Goal: Task Accomplishment & Management: Manage account settings

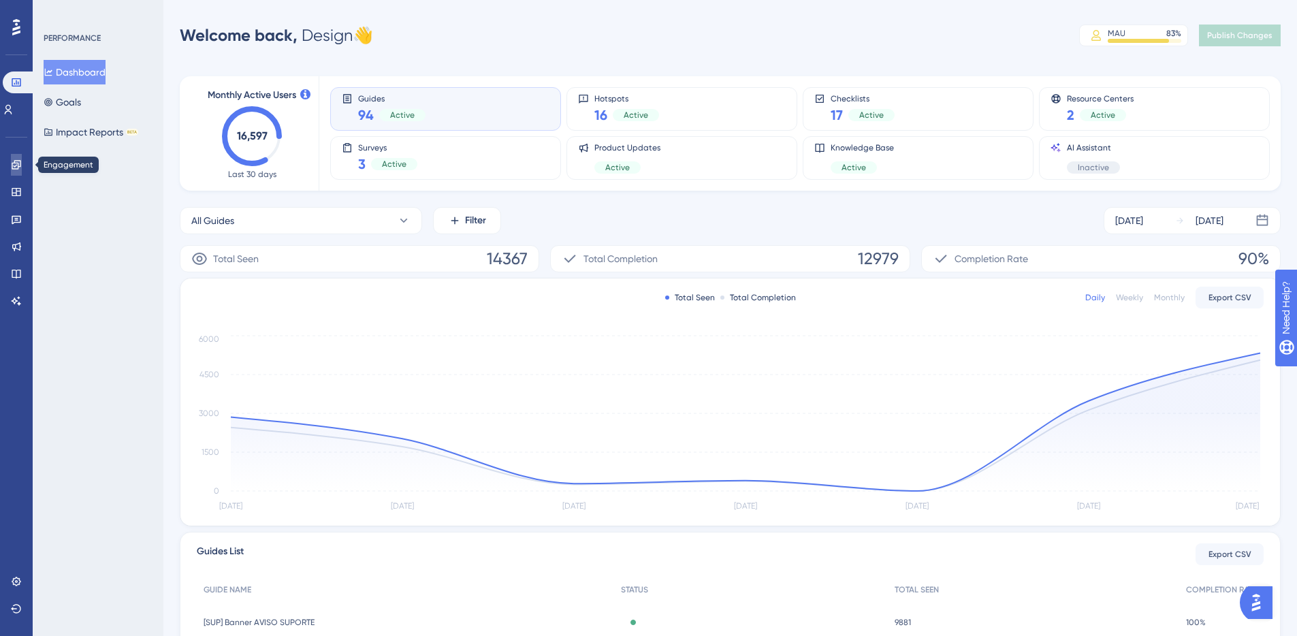
click at [21, 172] on link at bounding box center [16, 165] width 11 height 22
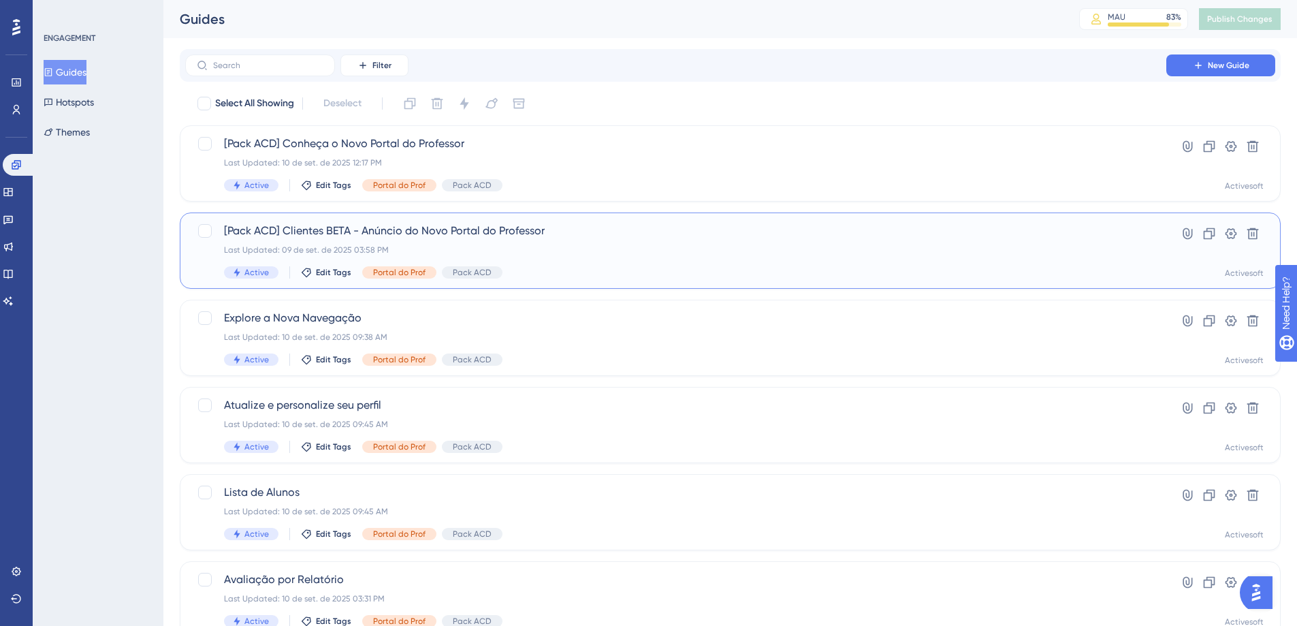
click at [364, 236] on span "[Pack ACD] Clientes BETA - Anúncio do Novo Portal do Professor" at bounding box center [676, 231] width 904 height 16
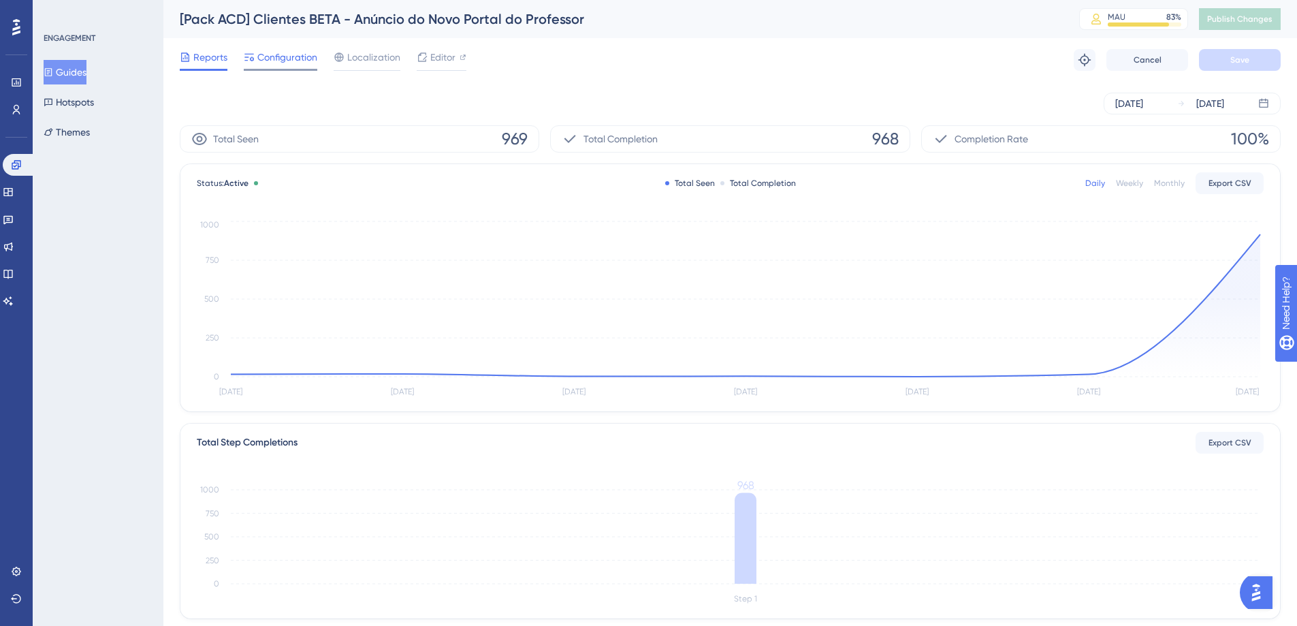
click at [259, 60] on span "Configuration" at bounding box center [287, 57] width 60 height 16
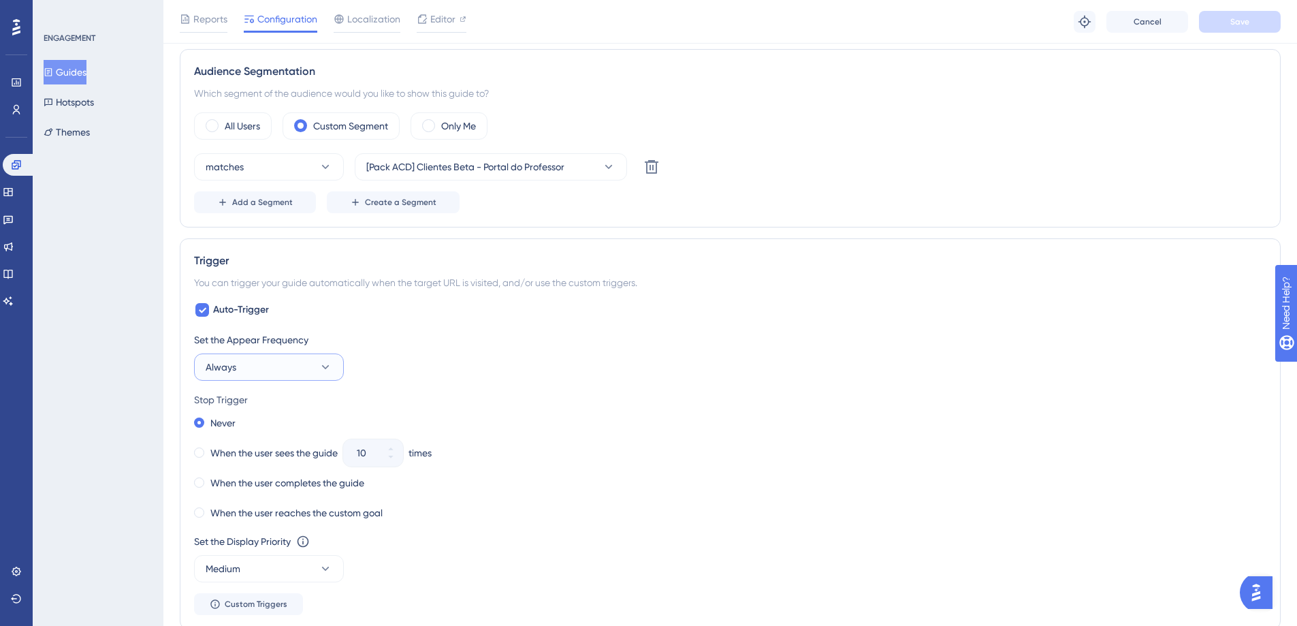
click at [320, 372] on icon at bounding box center [326, 367] width 14 height 14
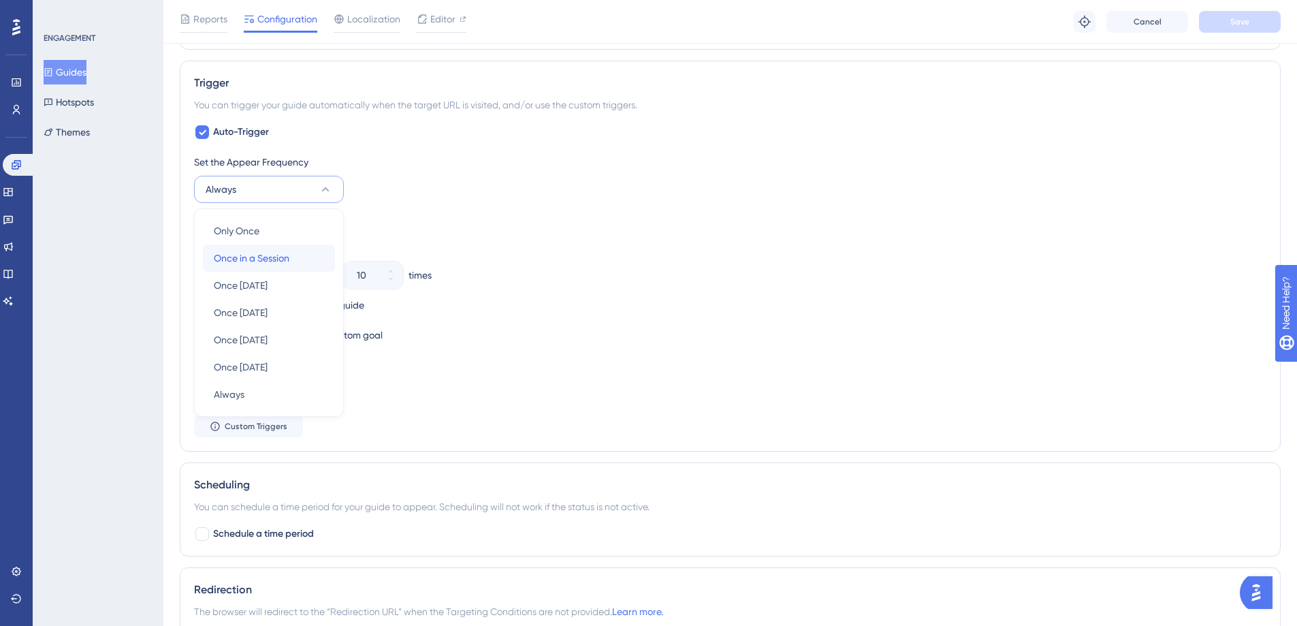
click at [276, 260] on span "Once in a Session" at bounding box center [252, 258] width 76 height 16
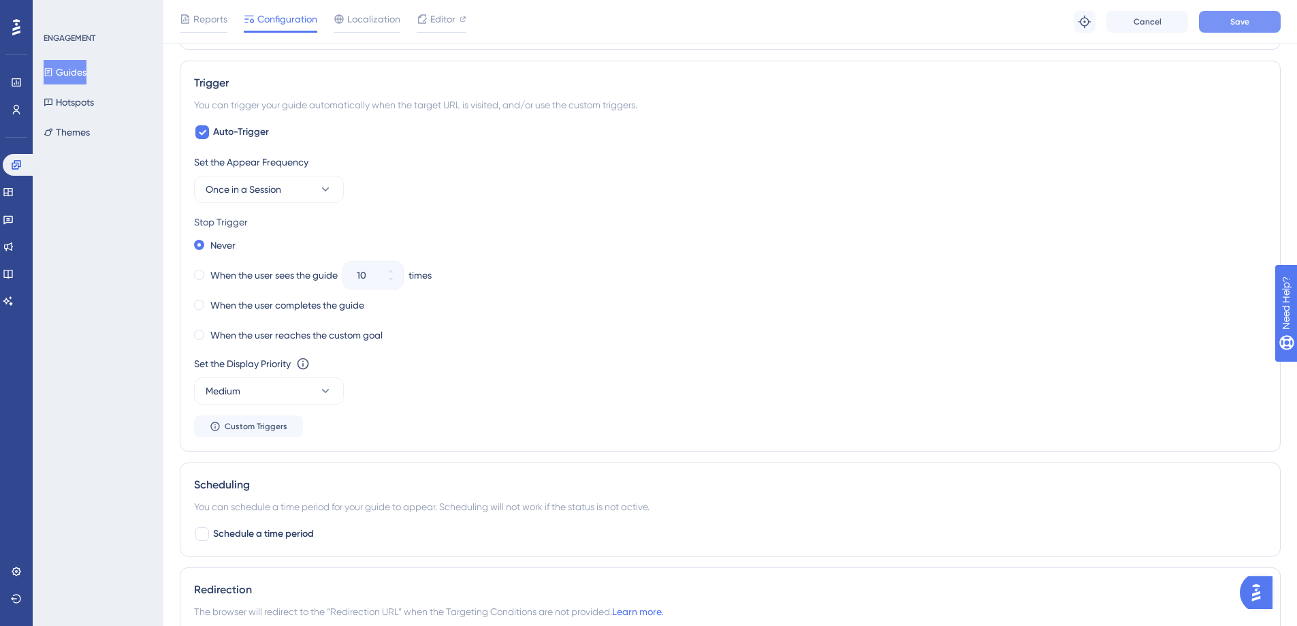
click at [1224, 27] on button "Save" at bounding box center [1240, 22] width 82 height 22
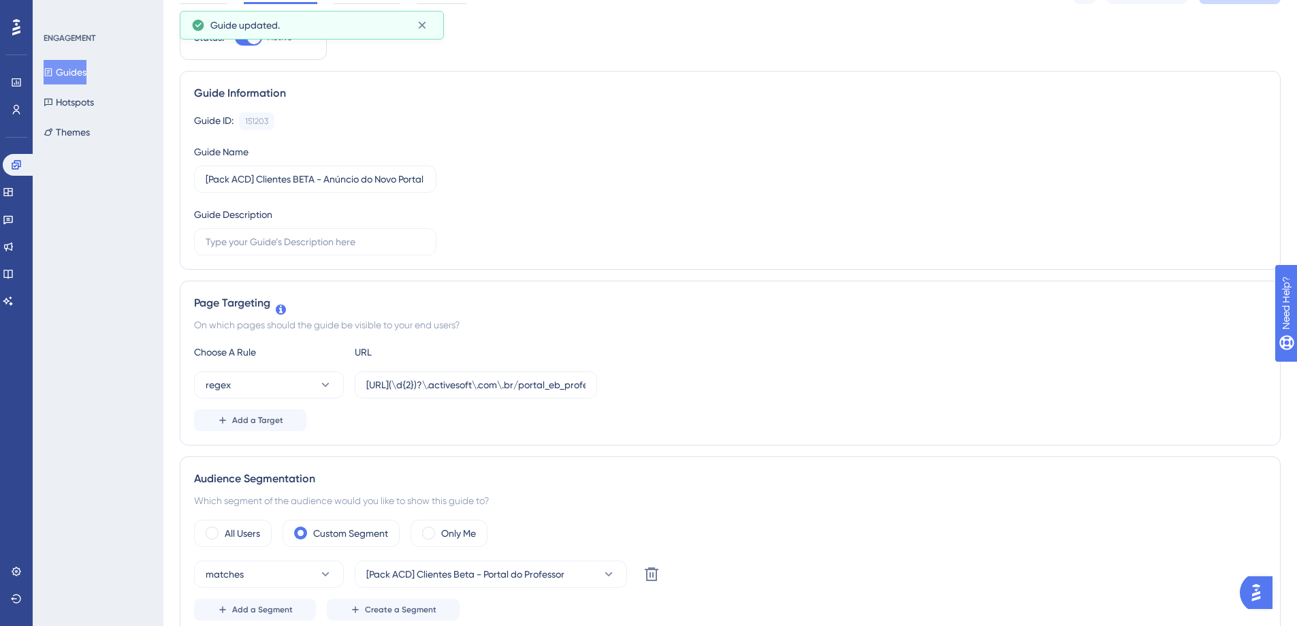
scroll to position [0, 0]
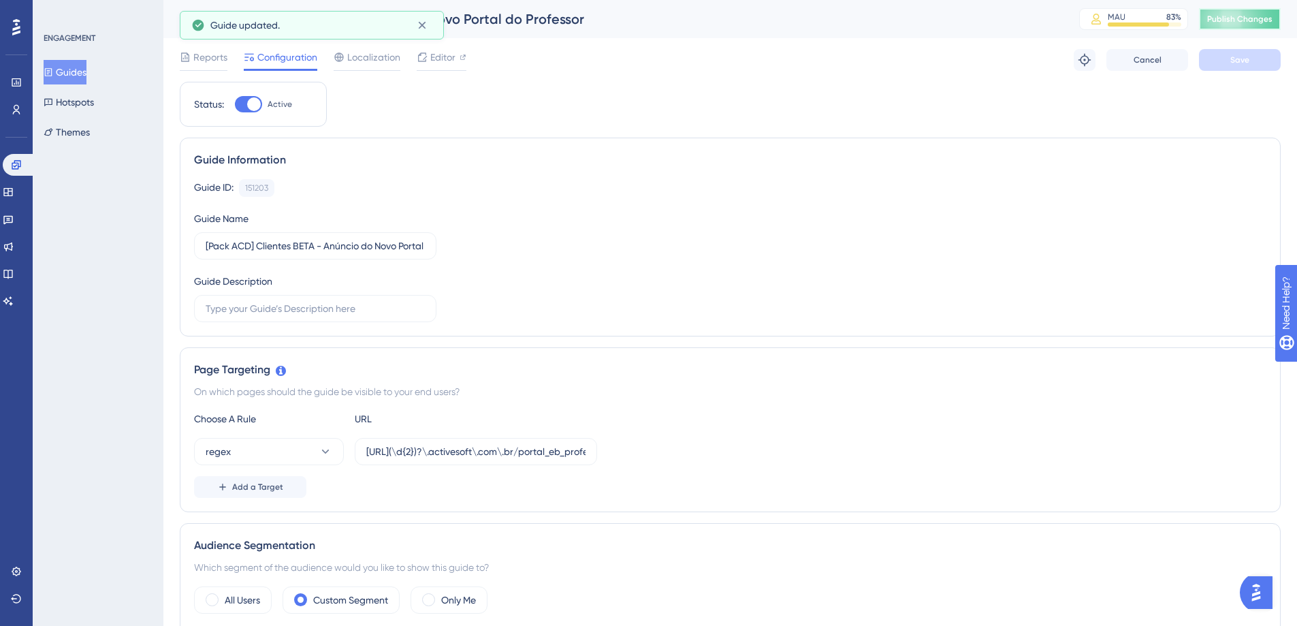
click at [1234, 22] on span "Publish Changes" at bounding box center [1239, 19] width 65 height 11
click at [73, 73] on button "Guides" at bounding box center [65, 72] width 43 height 25
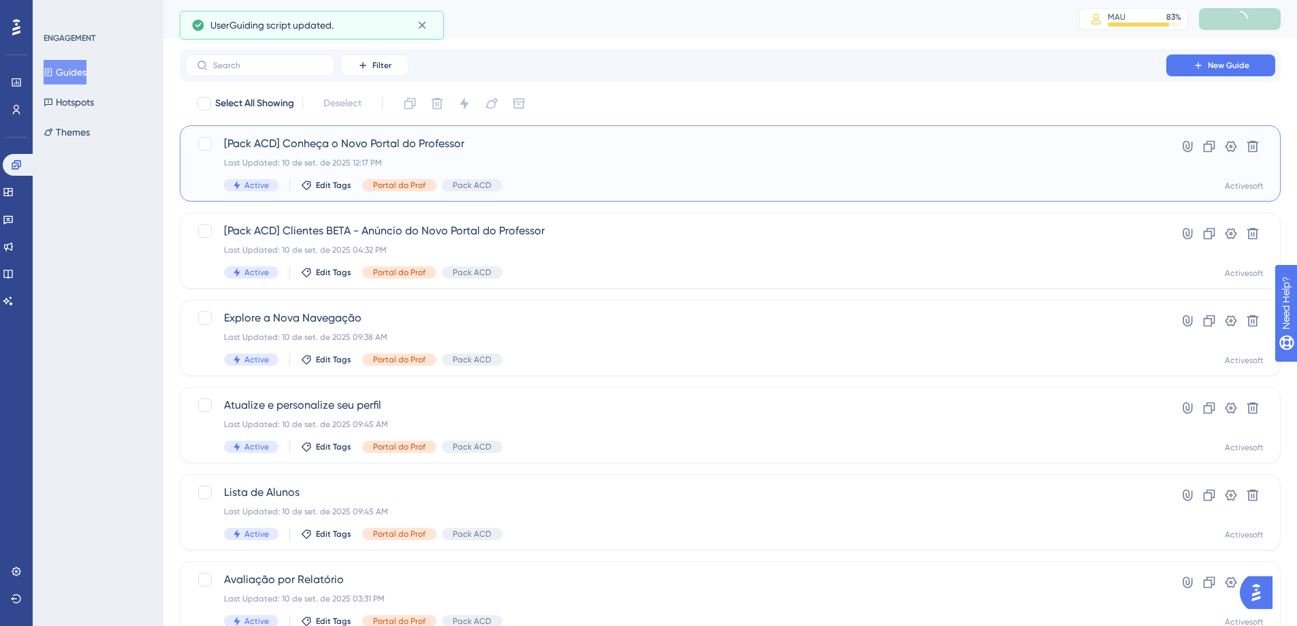
click at [418, 145] on span "[Pack ACD] Conheça o Novo Portal do Professor" at bounding box center [676, 143] width 904 height 16
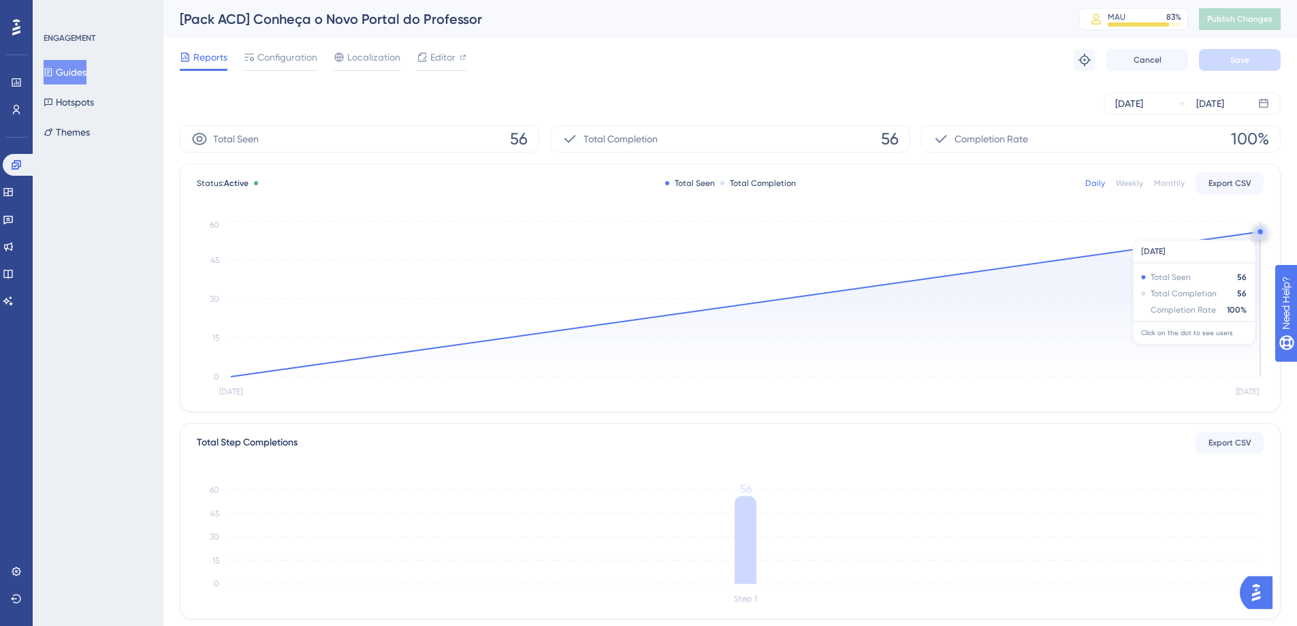
click at [1256, 233] on circle at bounding box center [1260, 231] width 11 height 11
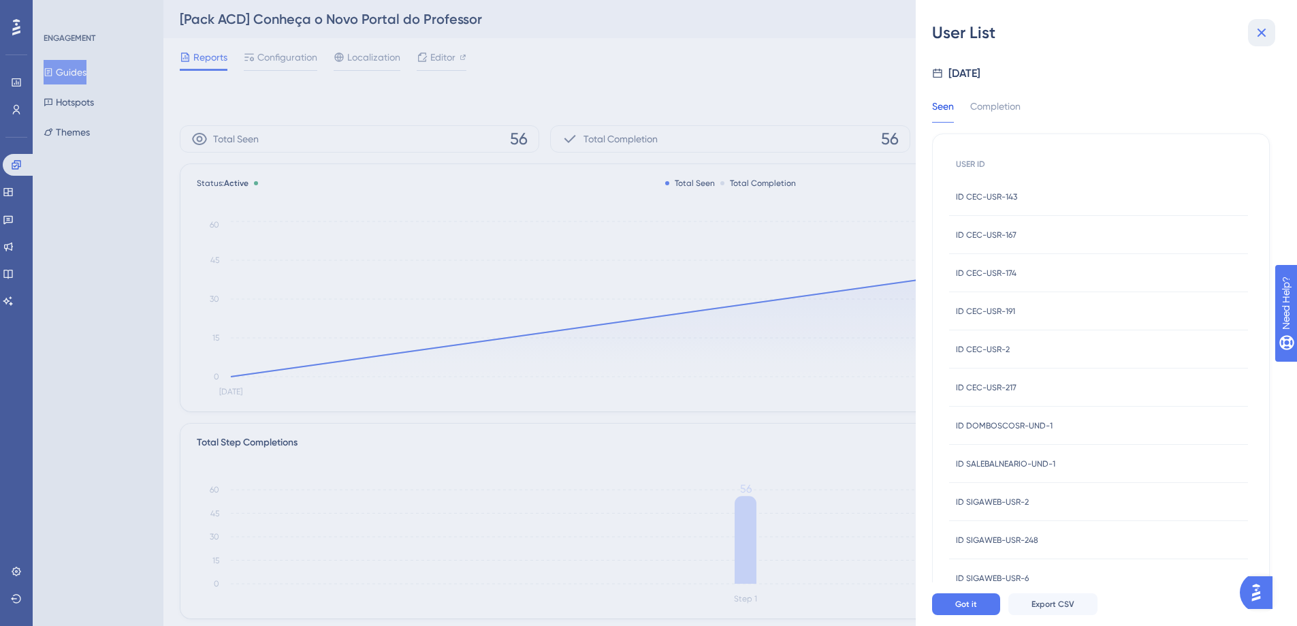
click at [1273, 35] on button at bounding box center [1261, 32] width 27 height 27
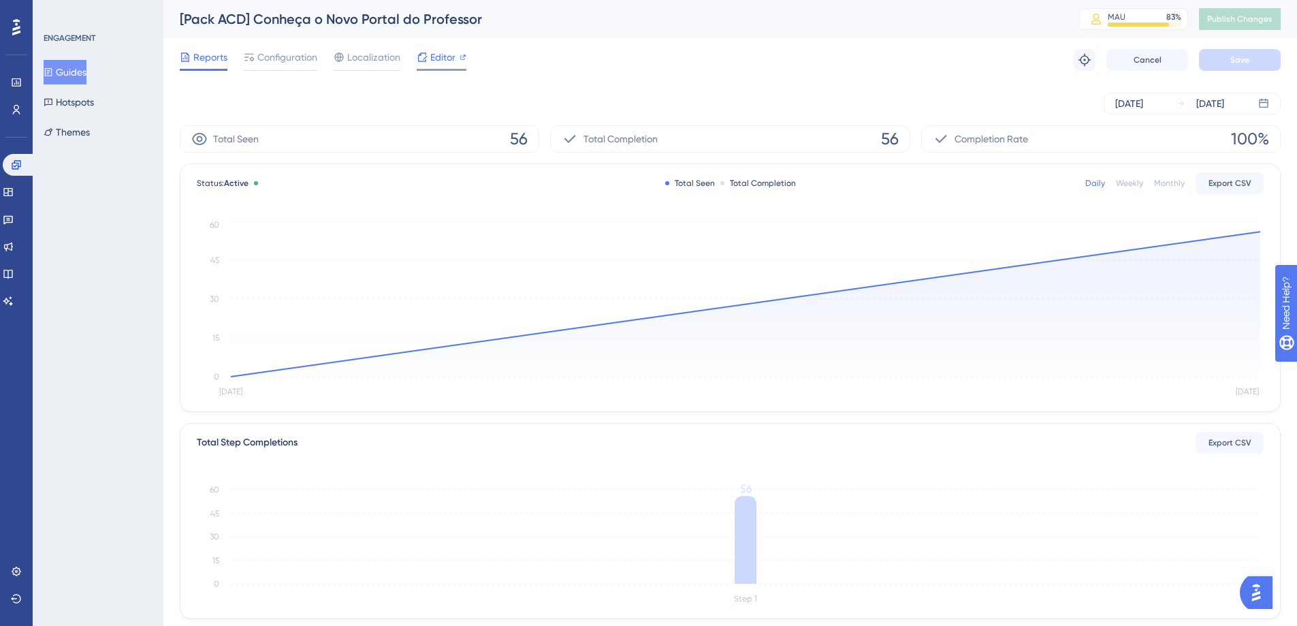
click at [435, 63] on span "Editor" at bounding box center [442, 57] width 25 height 16
click at [295, 61] on span "Configuration" at bounding box center [287, 57] width 60 height 16
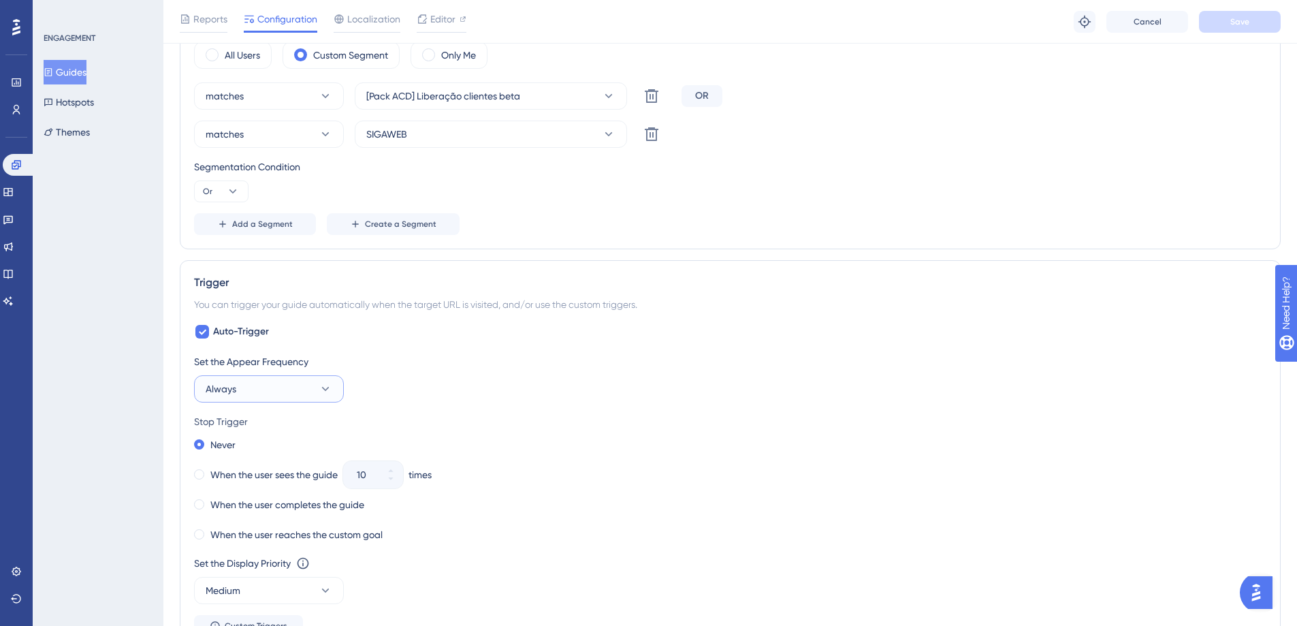
click at [286, 385] on button "Always" at bounding box center [269, 388] width 150 height 27
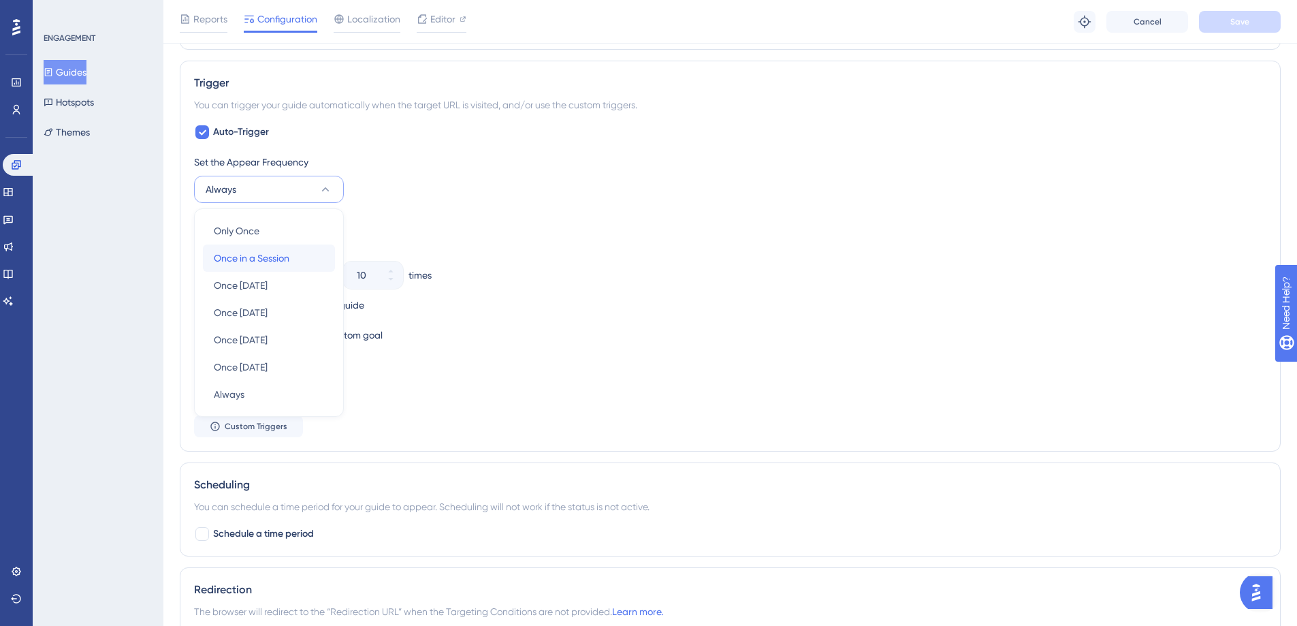
click at [270, 263] on span "Once in a Session" at bounding box center [252, 258] width 76 height 16
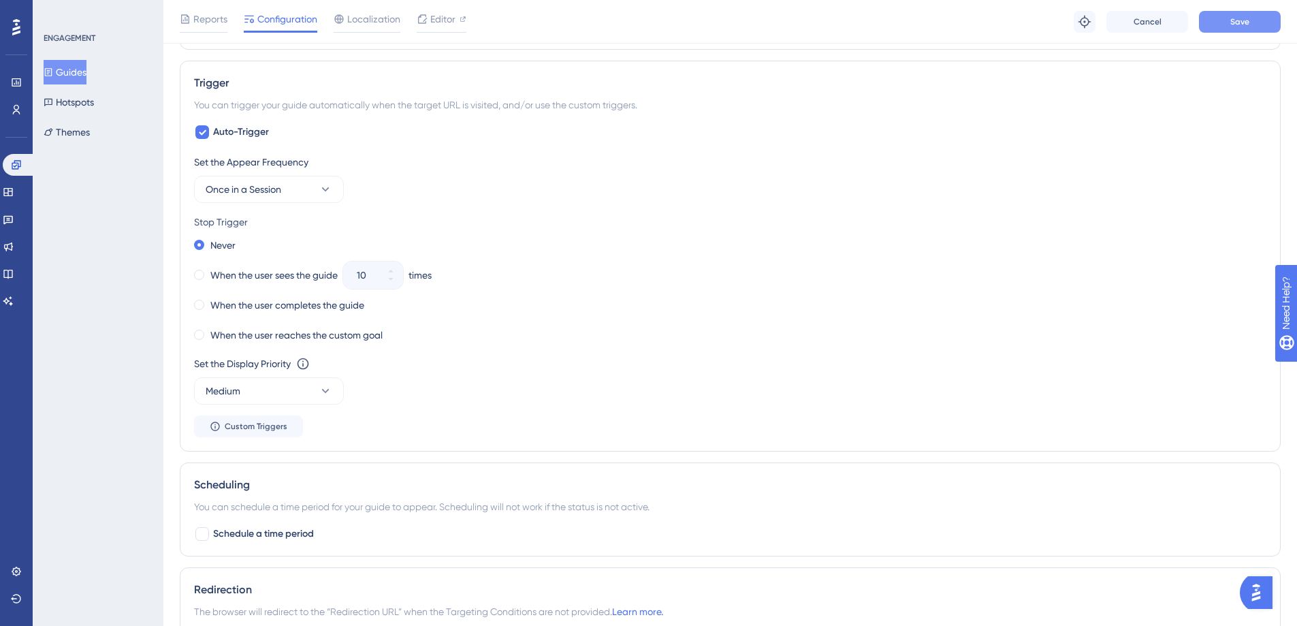
click at [1224, 27] on button "Save" at bounding box center [1240, 22] width 82 height 22
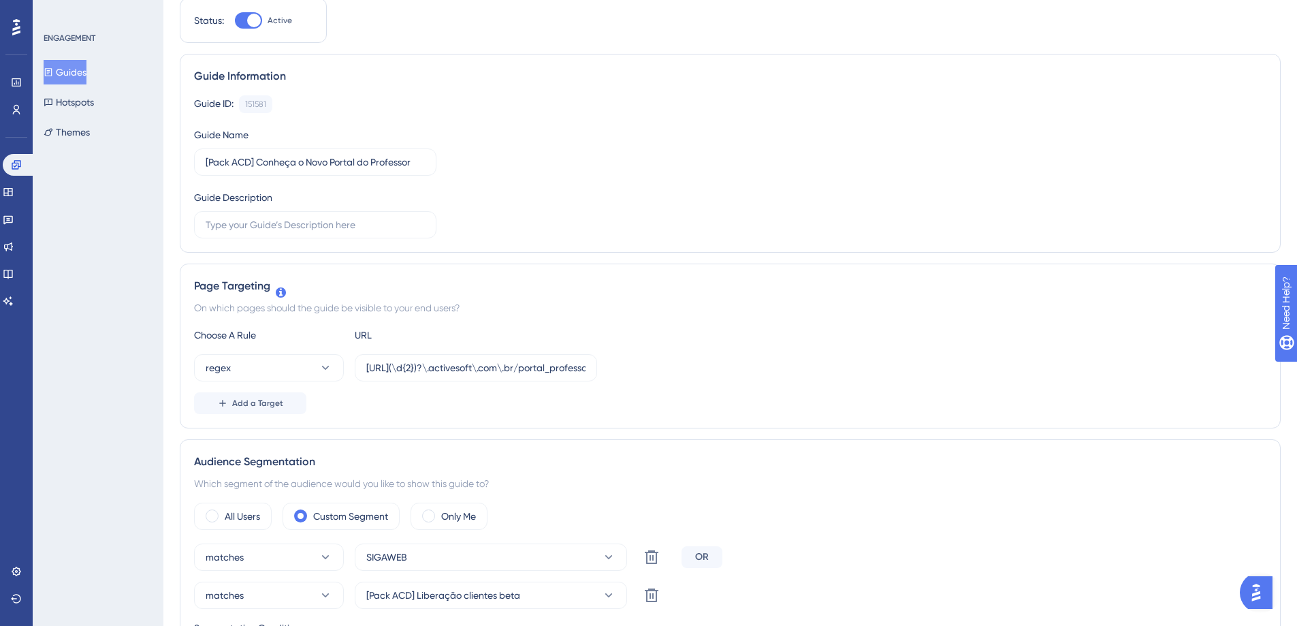
scroll to position [0, 0]
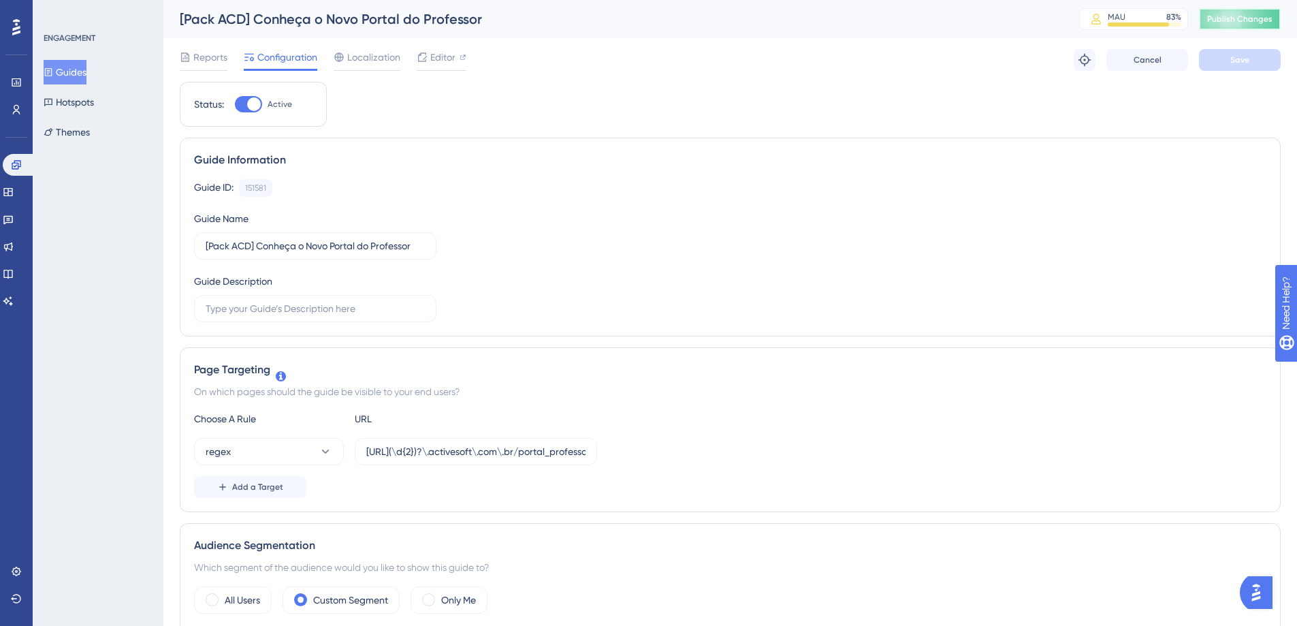
click at [1248, 16] on span "Publish Changes" at bounding box center [1239, 19] width 65 height 11
